Goal: Check status: Check status

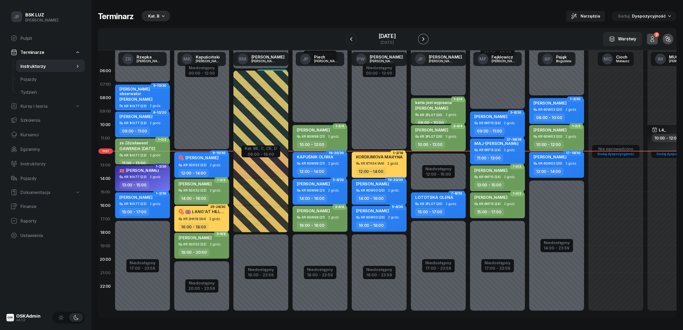
click at [427, 41] on icon "button" at bounding box center [423, 39] width 6 height 6
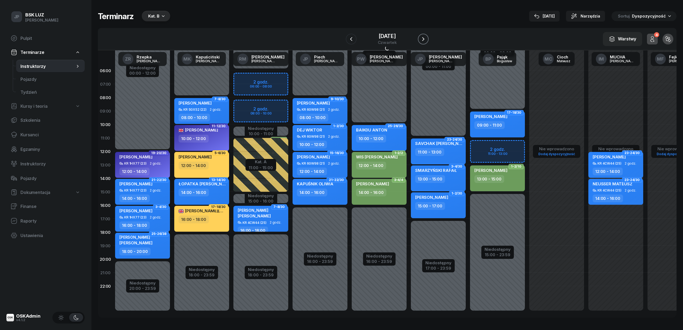
click at [427, 41] on icon "button" at bounding box center [423, 39] width 6 height 6
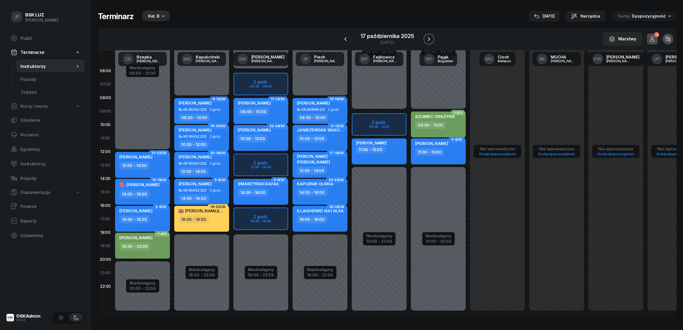
click at [430, 41] on icon "button" at bounding box center [429, 39] width 6 height 6
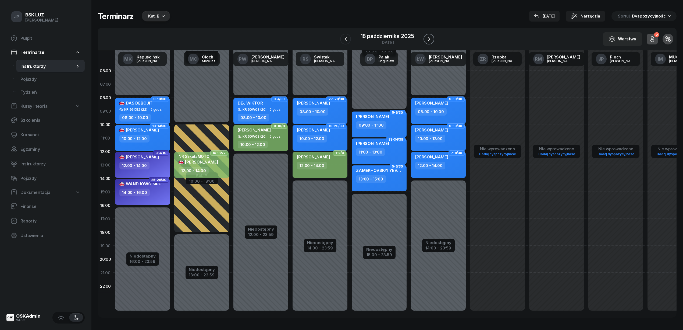
click at [430, 41] on icon "button" at bounding box center [429, 39] width 6 height 6
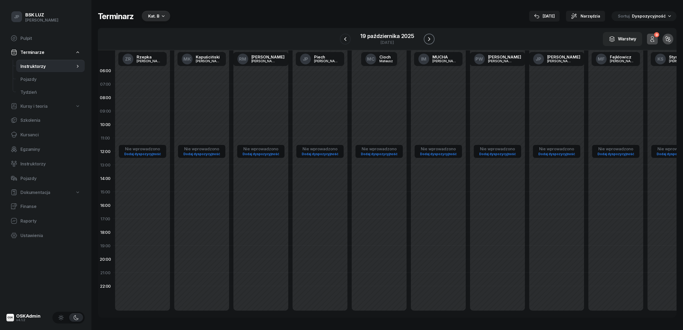
click at [430, 41] on icon "button" at bounding box center [429, 39] width 6 height 6
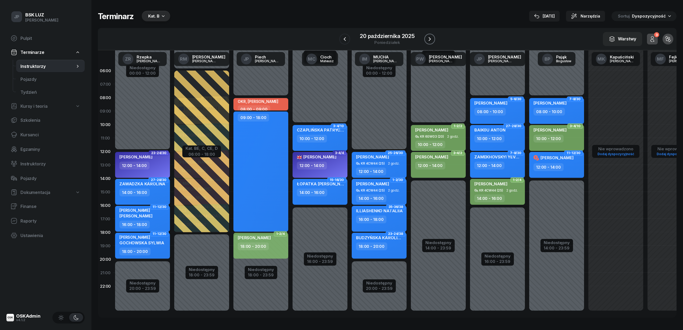
click at [430, 41] on icon "button" at bounding box center [430, 39] width 6 height 6
